Goal: Task Accomplishment & Management: Manage account settings

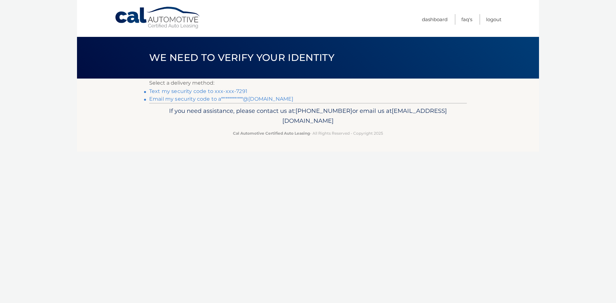
click at [183, 91] on link "Text my security code to xxx-xxx-7291" at bounding box center [198, 91] width 98 height 6
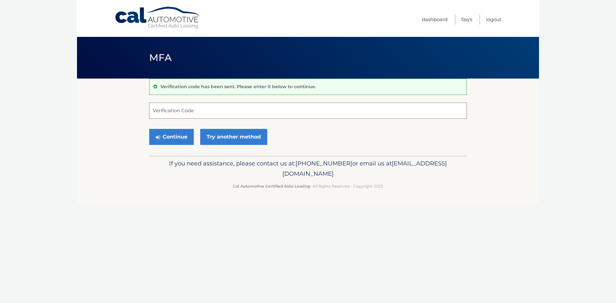
click at [185, 113] on input "Verification Code" at bounding box center [308, 111] width 318 height 16
type input "261142"
click at [171, 137] on button "Continue" at bounding box center [171, 137] width 45 height 16
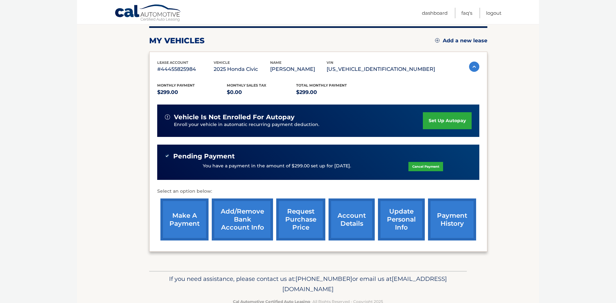
scroll to position [82, 0]
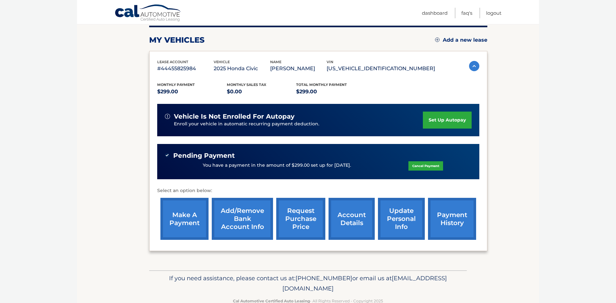
click at [563, 69] on body "Cal Automotive Menu Dashboard FAQ's Logout" at bounding box center [308, 69] width 616 height 303
click at [495, 15] on link "Logout" at bounding box center [493, 13] width 15 height 11
